Goal: Task Accomplishment & Management: Complete application form

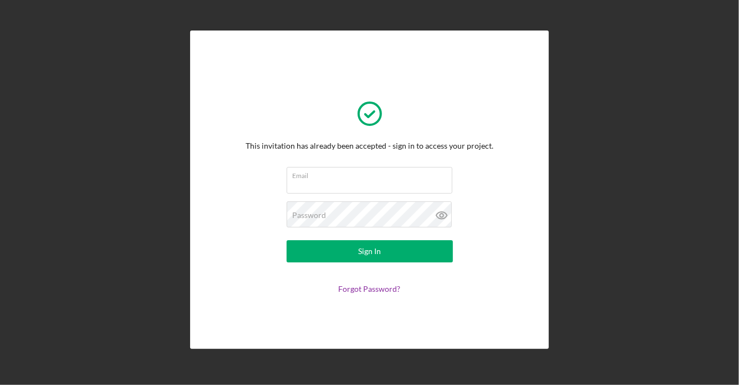
scroll to position [1188, 0]
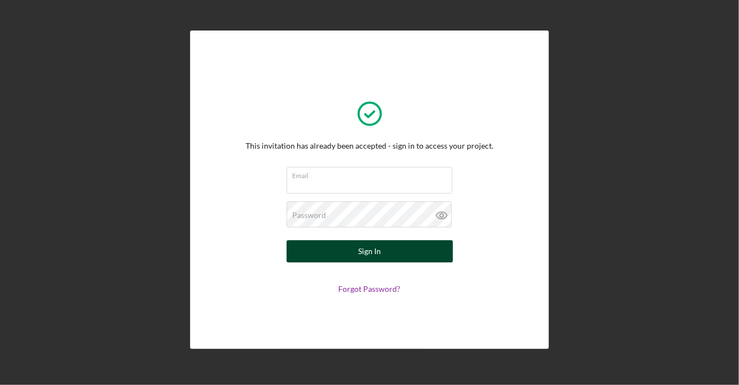
type input "[PERSON_NAME][EMAIL_ADDRESS][DOMAIN_NAME]"
click at [363, 249] on div "Sign In" at bounding box center [369, 251] width 23 height 22
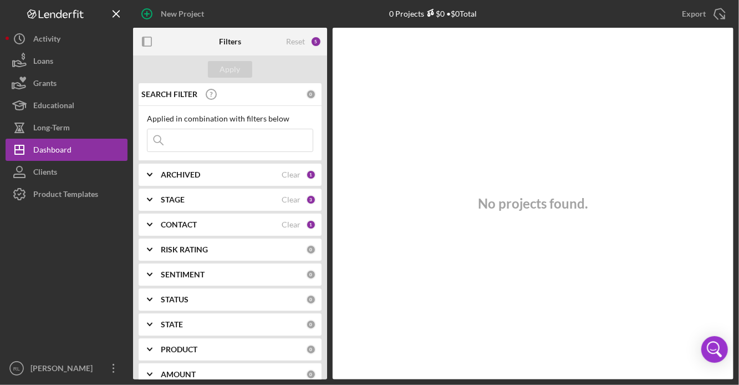
scroll to position [1189, 0]
